Goal: Information Seeking & Learning: Find specific page/section

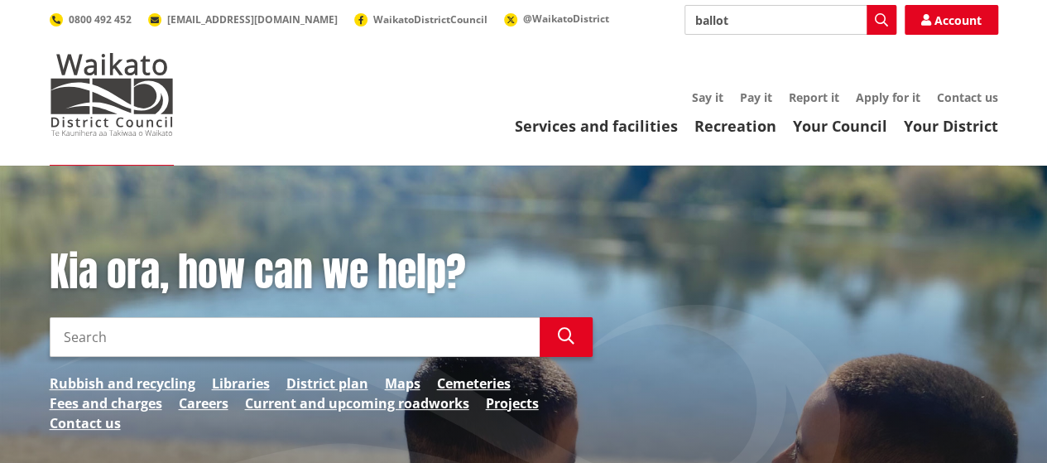
drag, startPoint x: 761, startPoint y: 24, endPoint x: 530, endPoint y: 40, distance: 231.4
click at [534, 34] on div "Search ballot Search Account 0800 492 452 info@waidc.govt.nz WaikatoDistrictCou…" at bounding box center [524, 20] width 948 height 30
type input "l"
click at [879, 22] on icon "button" at bounding box center [881, 19] width 13 height 13
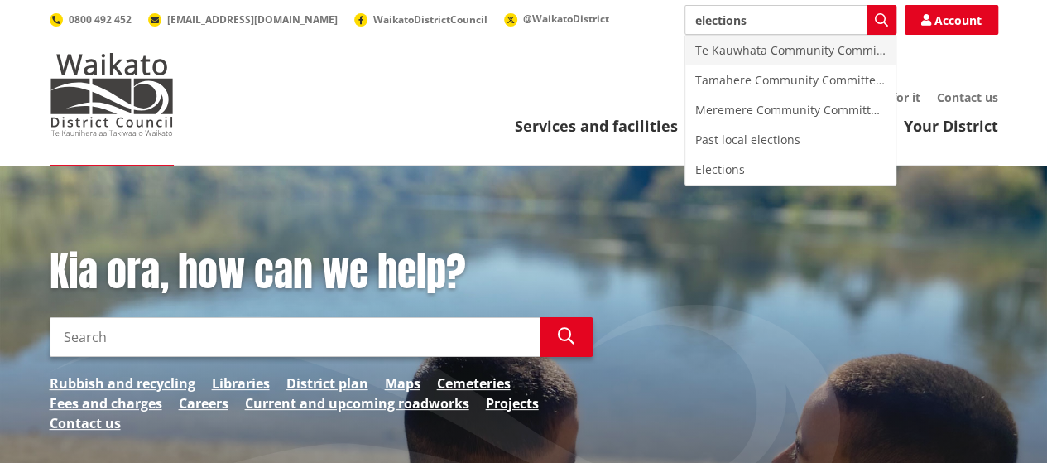
click at [773, 47] on div "Te Kauwhata Community Committee Elections" at bounding box center [790, 51] width 210 height 30
type input "Te Kauwhata Community Committee Elections"
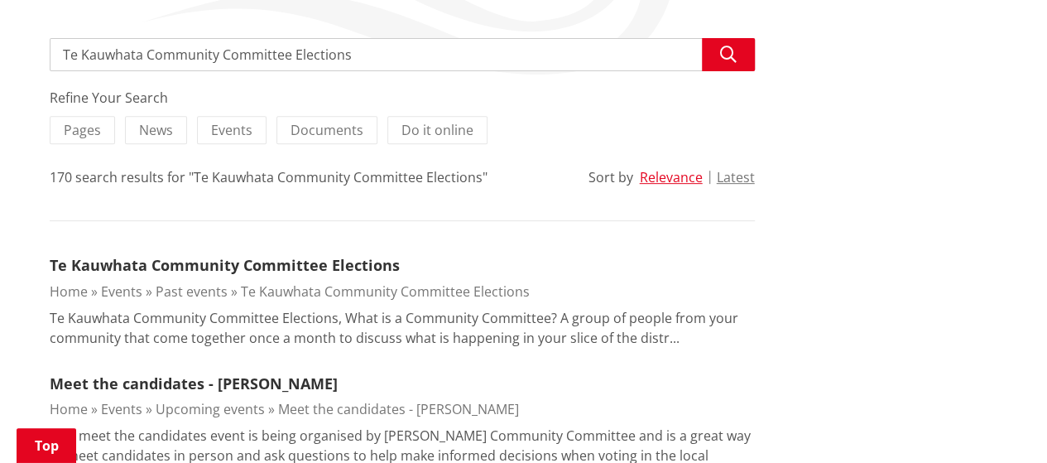
scroll to position [331, 0]
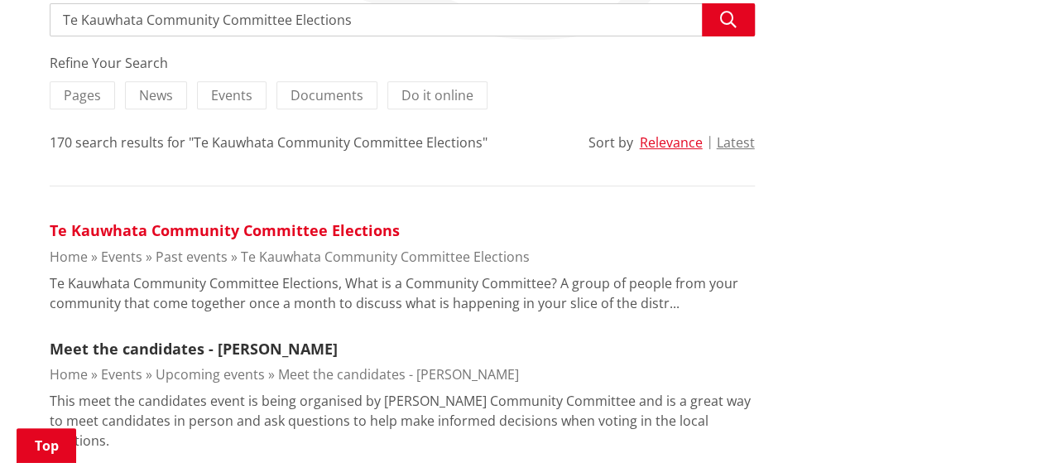
click at [367, 229] on link "Te Kauwhata Community Committee Elections" at bounding box center [225, 230] width 350 height 20
